Goal: Transaction & Acquisition: Purchase product/service

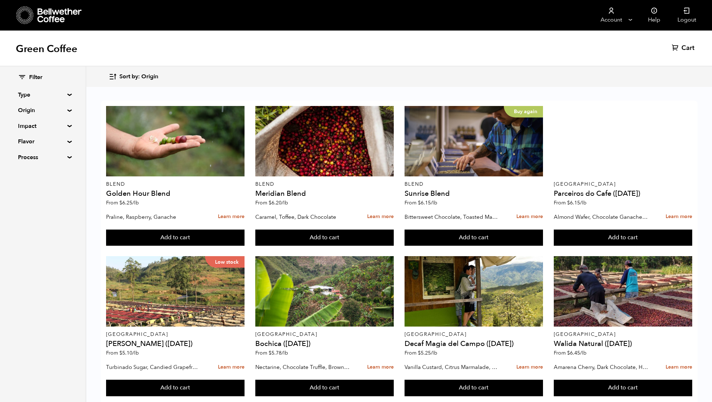
click at [38, 110] on summary "Origin" at bounding box center [43, 110] width 50 height 9
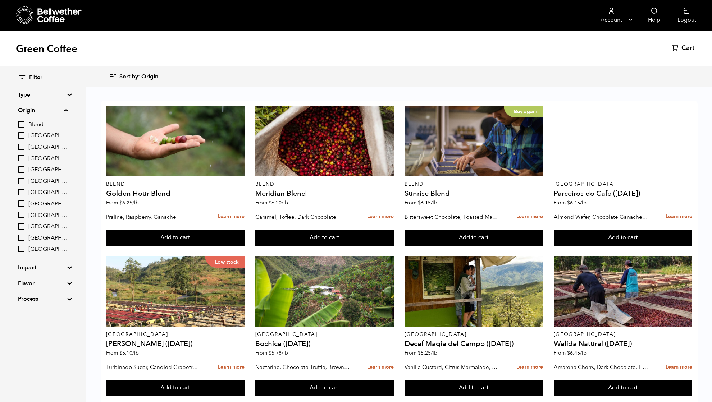
click at [22, 193] on input "[GEOGRAPHIC_DATA]" at bounding box center [21, 192] width 6 height 6
checkbox input "true"
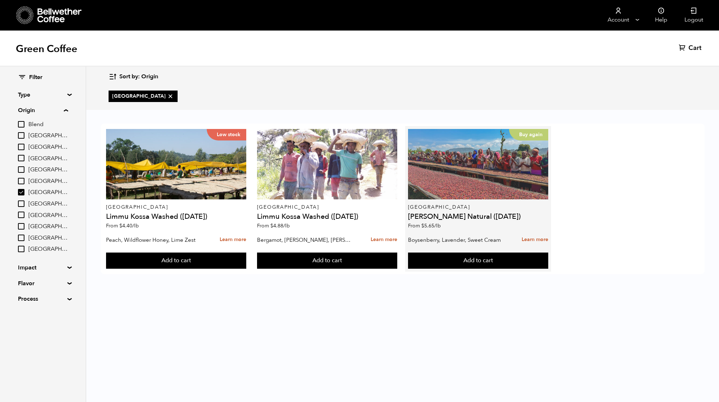
click at [450, 197] on div "Buy again" at bounding box center [478, 164] width 141 height 70
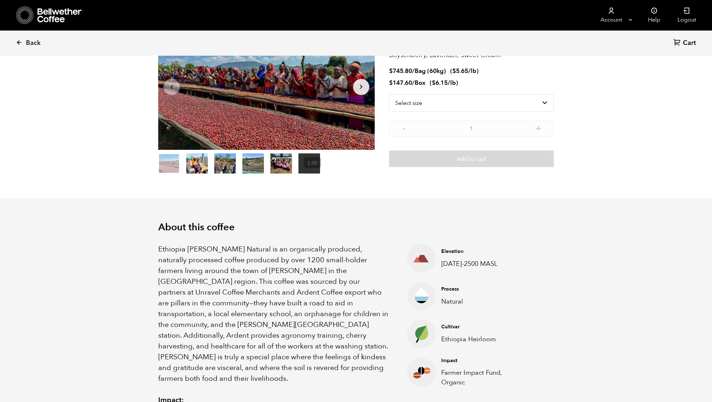
scroll to position [65, 0]
